Goal: Task Accomplishment & Management: Use online tool/utility

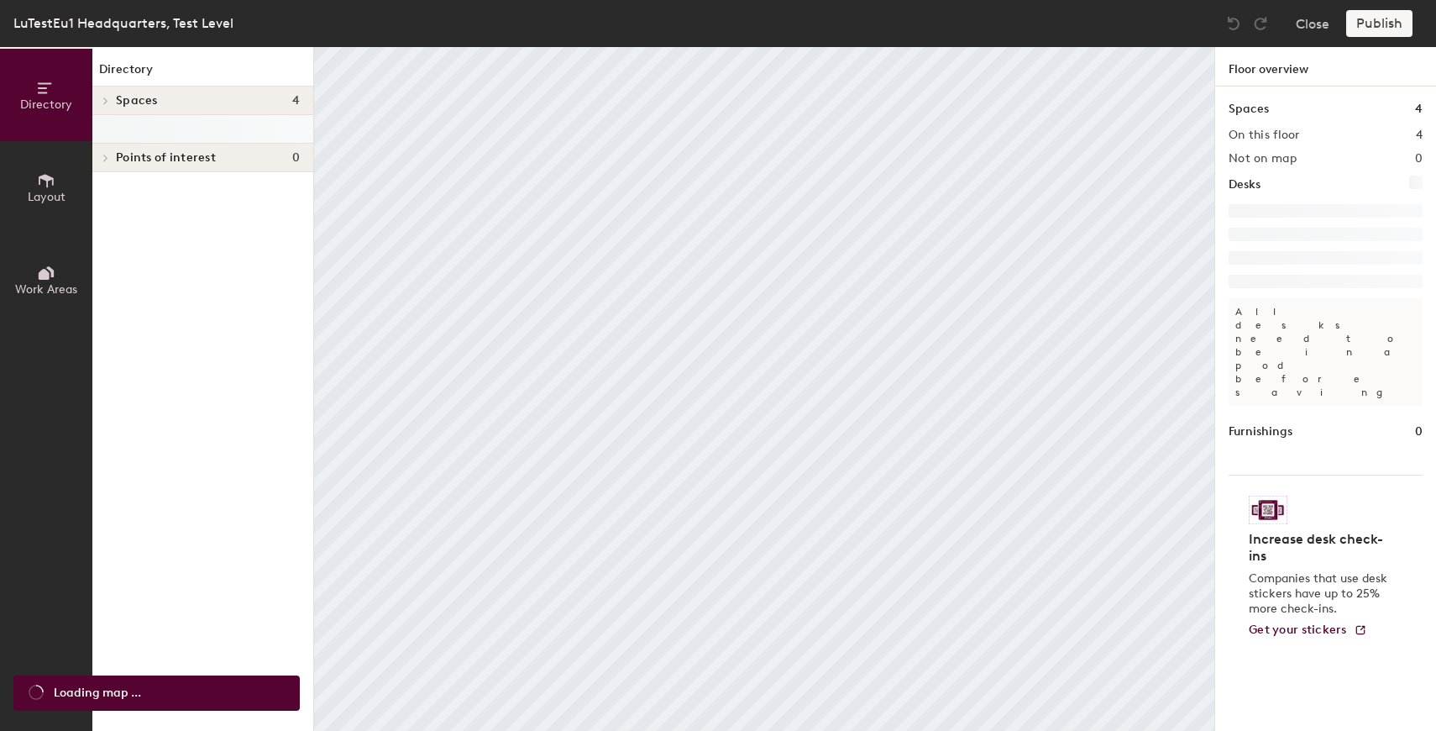
click at [45, 246] on body "Skip navigation Schedule Office Analytics Visits Services Manage TV LuTestEu1 H…" at bounding box center [718, 365] width 1436 height 731
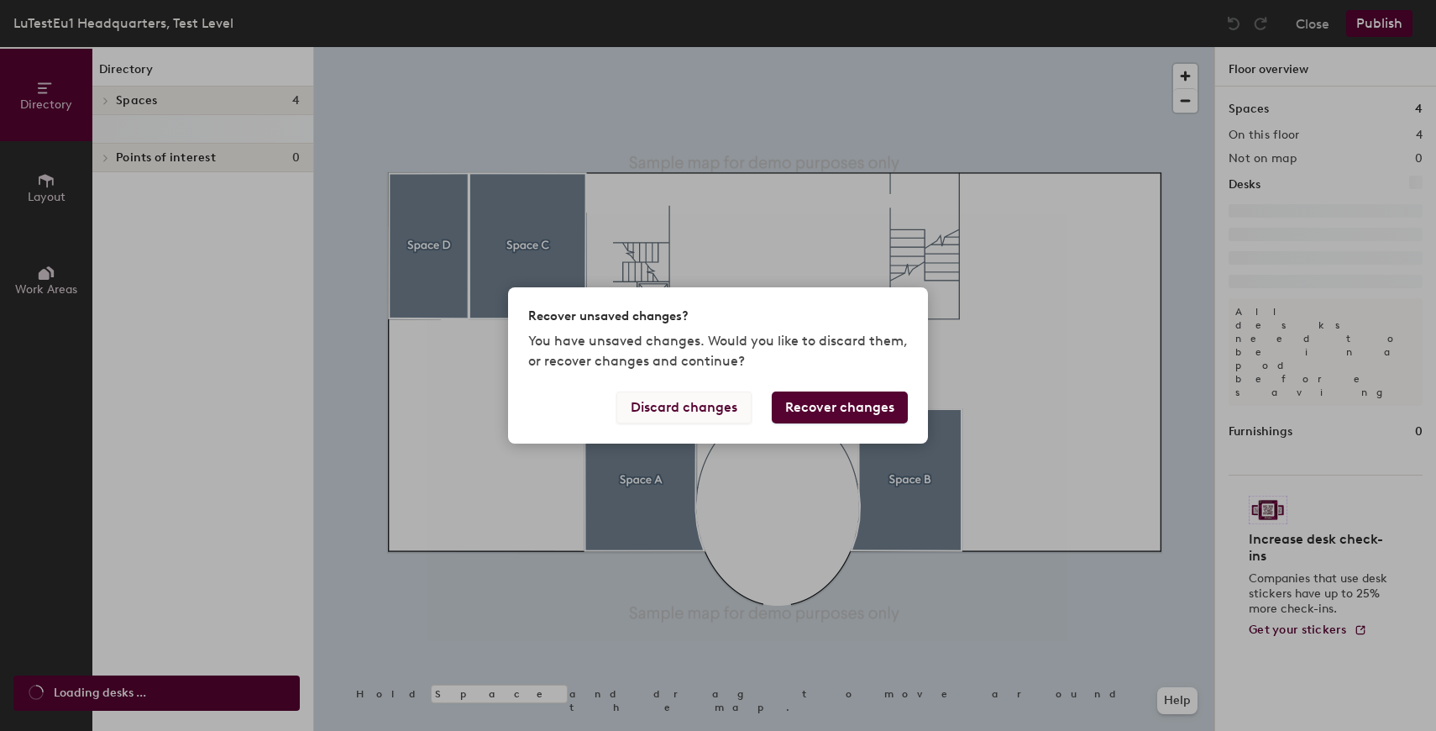
click at [712, 422] on button "Discard changes" at bounding box center [684, 407] width 135 height 32
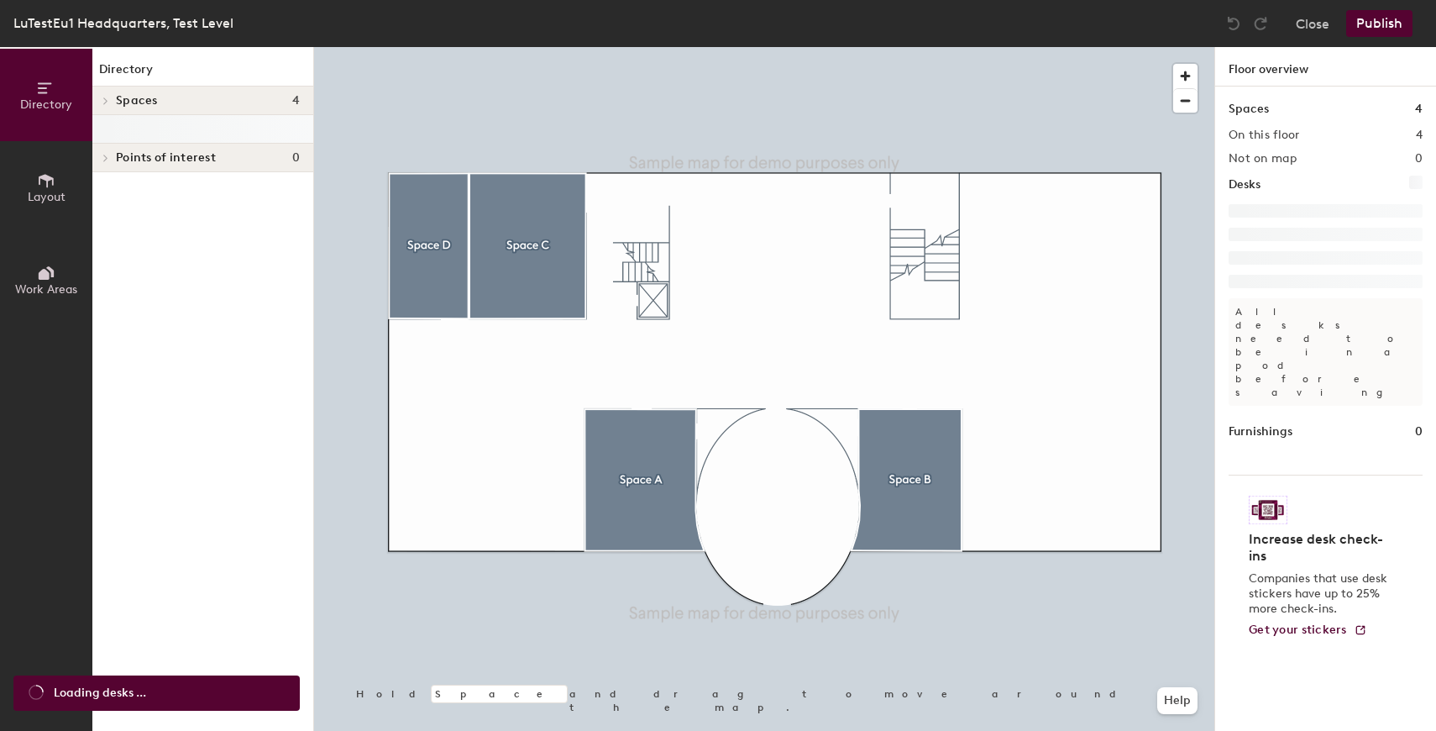
click at [51, 270] on icon at bounding box center [50, 271] width 8 height 11
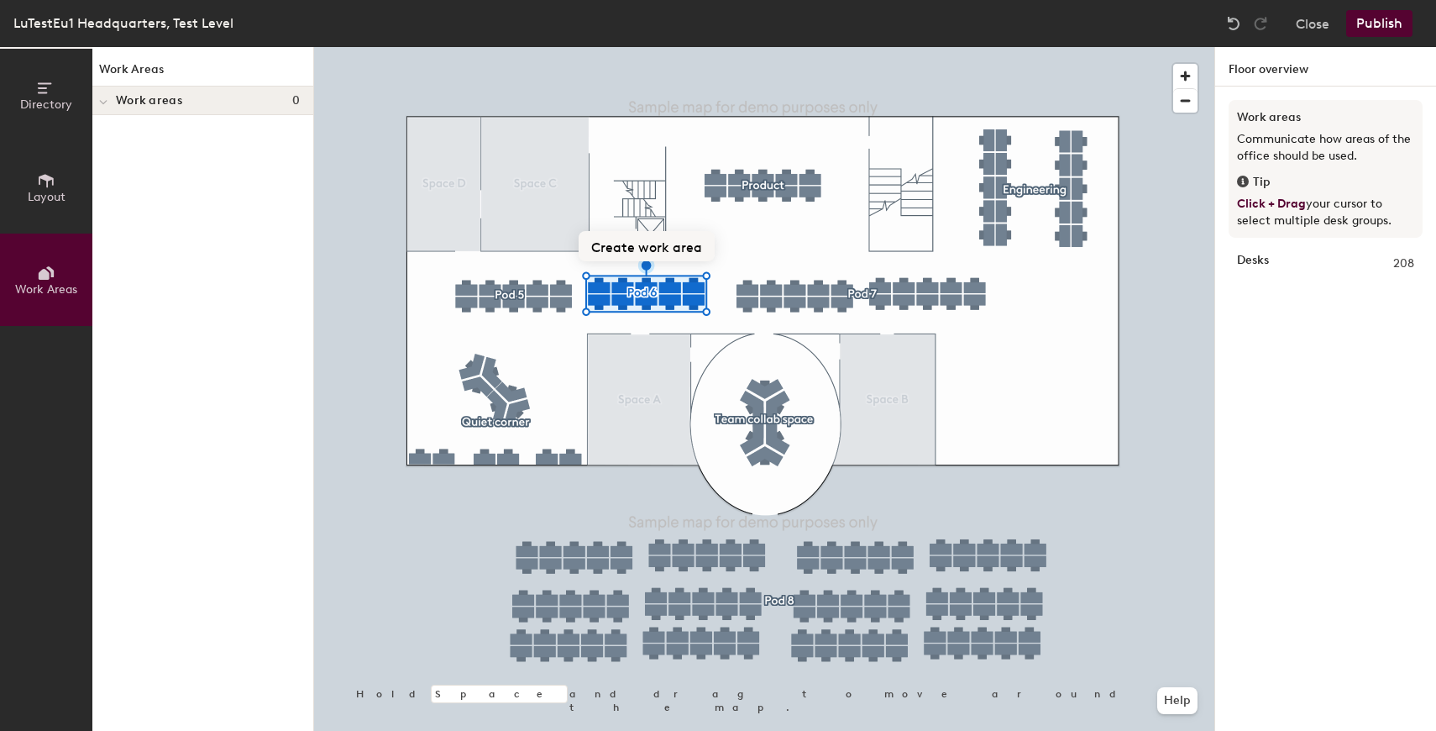
click at [676, 253] on button "Create work area" at bounding box center [647, 246] width 136 height 30
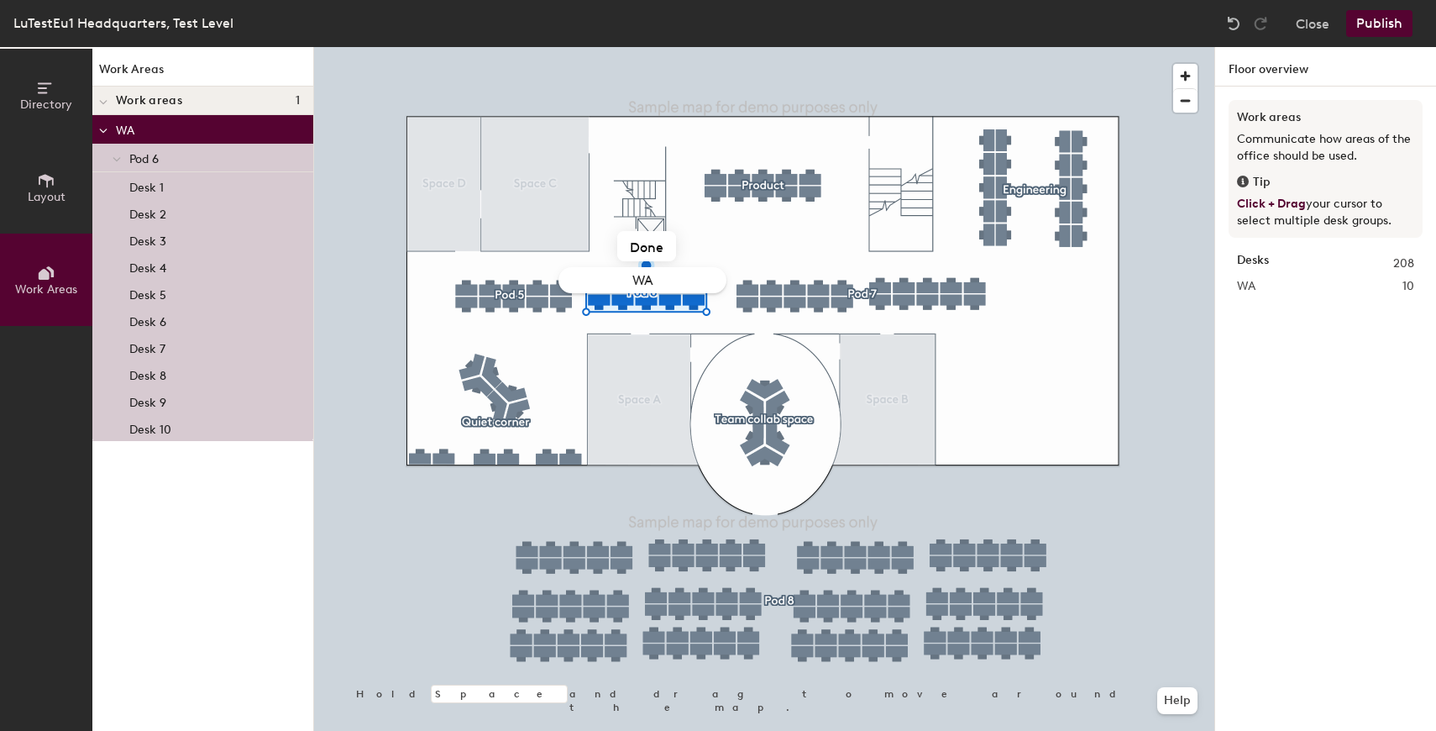
type input "WA1"
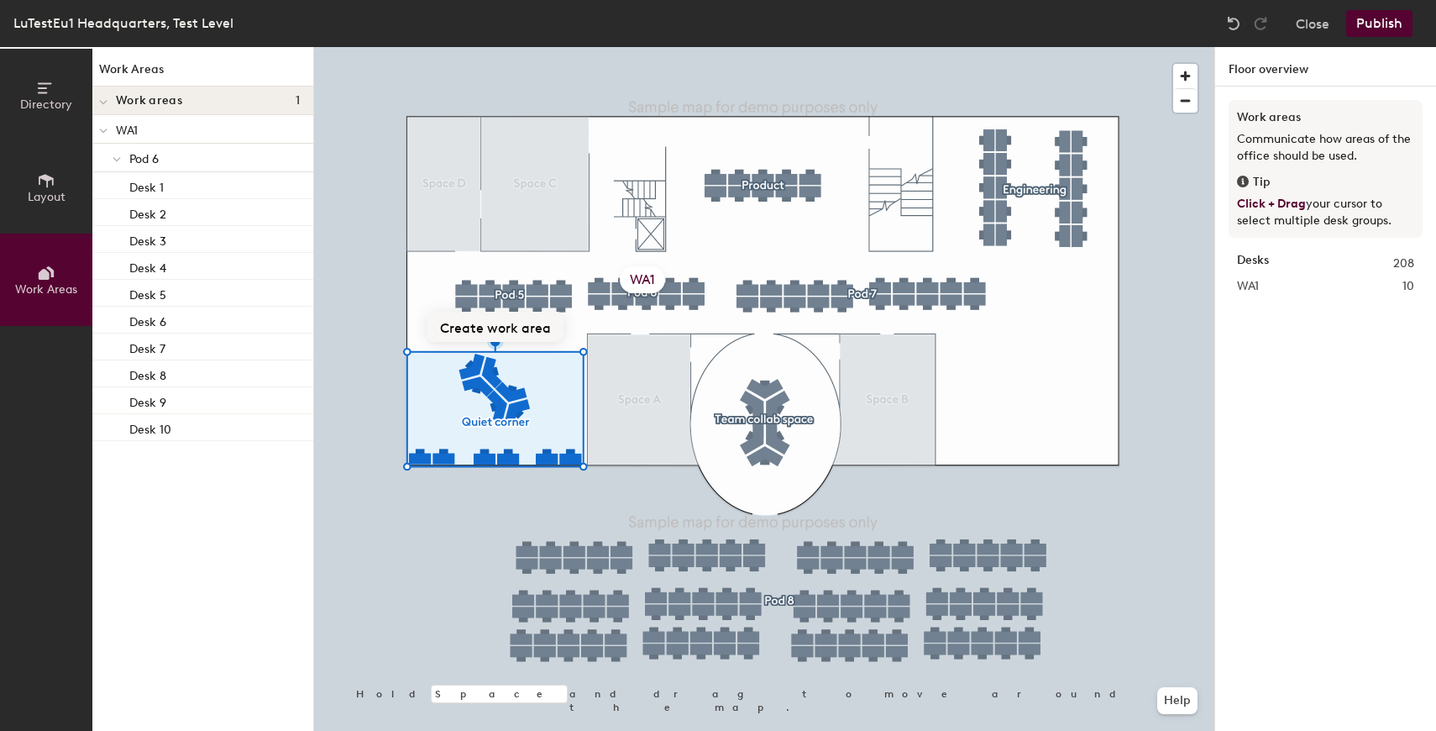
click at [521, 327] on button "Create work area" at bounding box center [496, 327] width 136 height 30
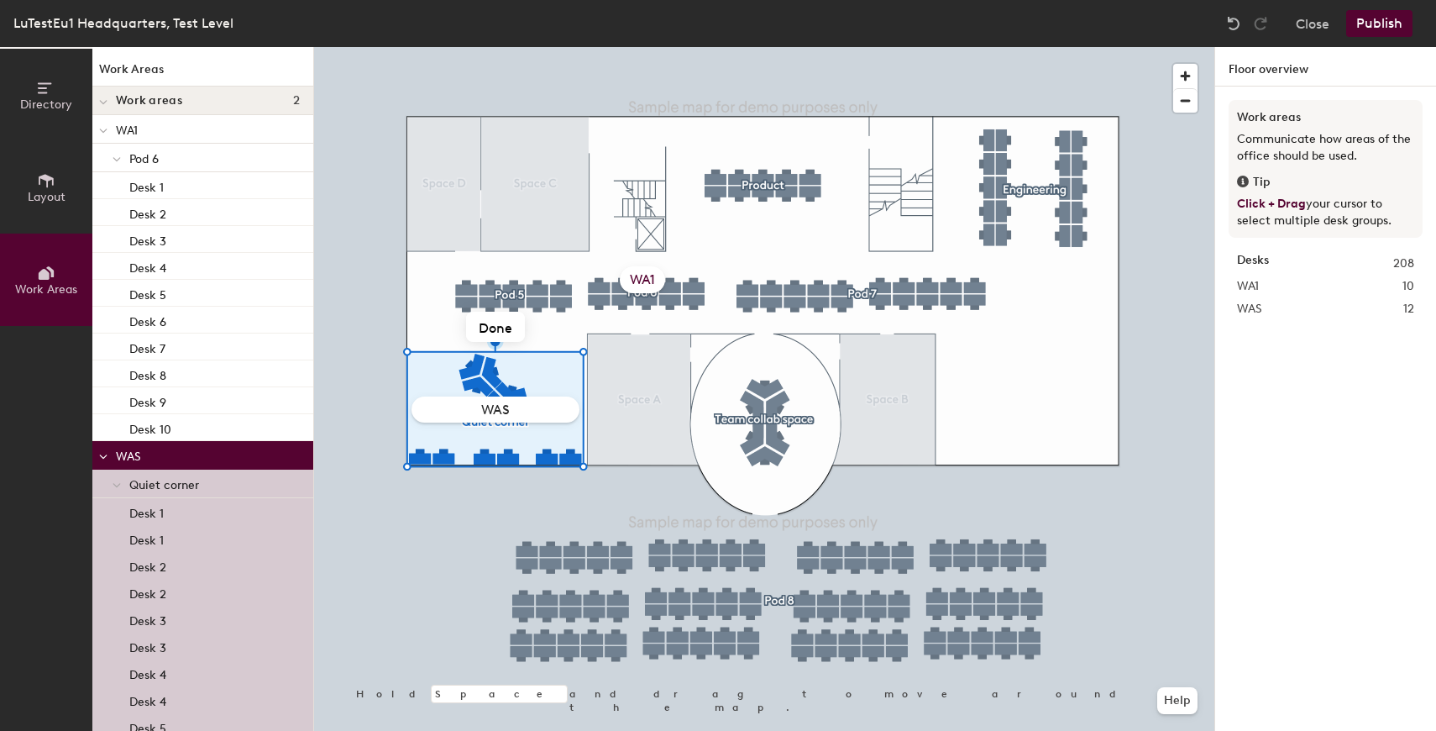
type input "WAS2"
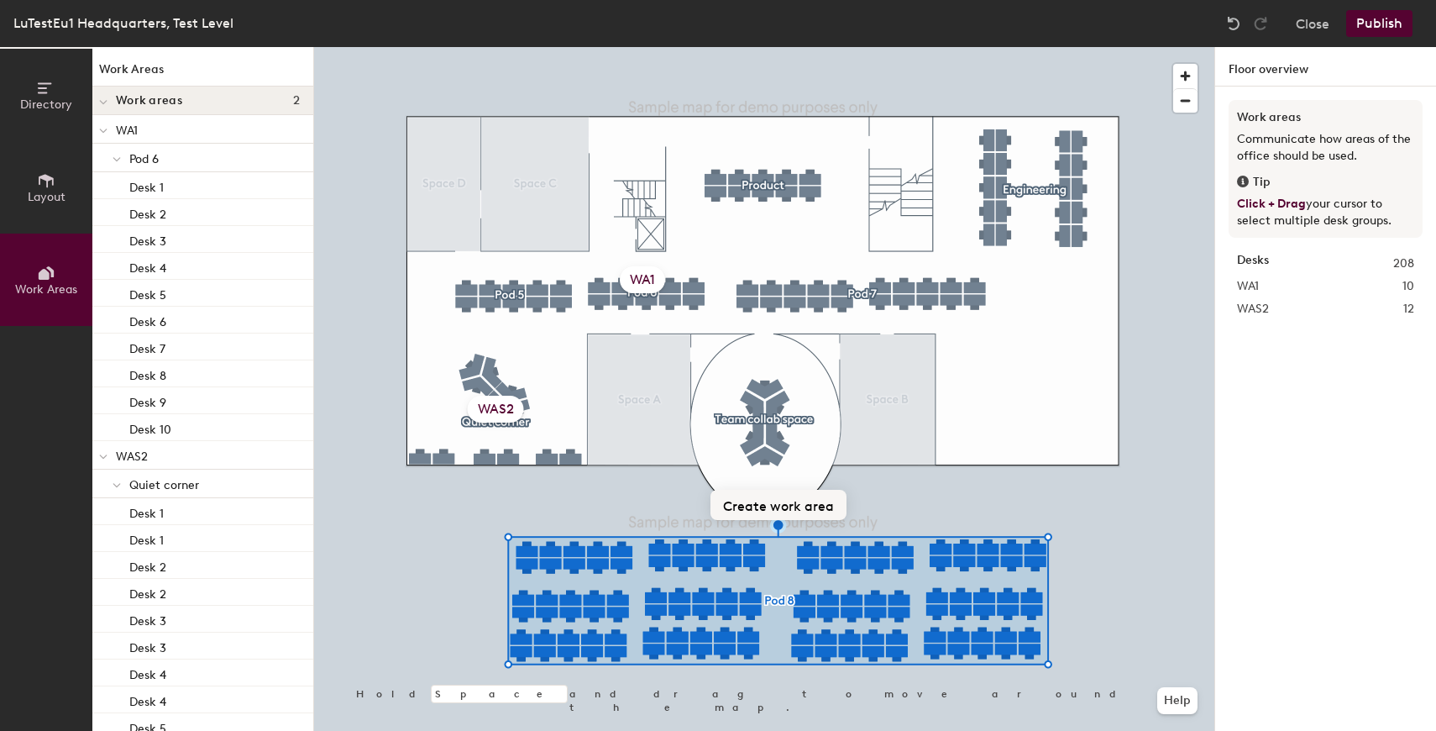
click at [825, 502] on button "Create work area" at bounding box center [779, 505] width 136 height 30
click at [929, 47] on div at bounding box center [764, 47] width 901 height 0
click at [1022, 47] on div at bounding box center [764, 47] width 901 height 0
